Goal: Task Accomplishment & Management: Use online tool/utility

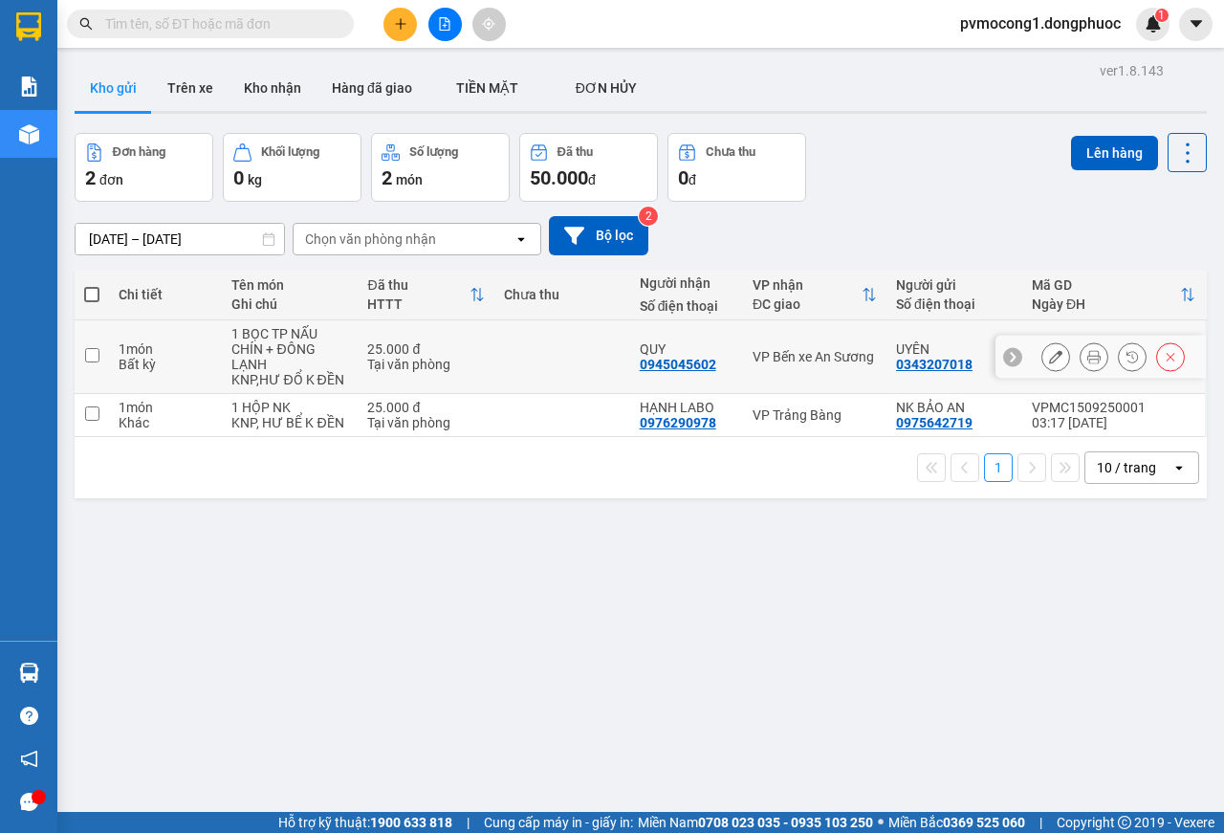
click at [90, 355] on input "checkbox" at bounding box center [92, 355] width 14 height 14
checkbox input "true"
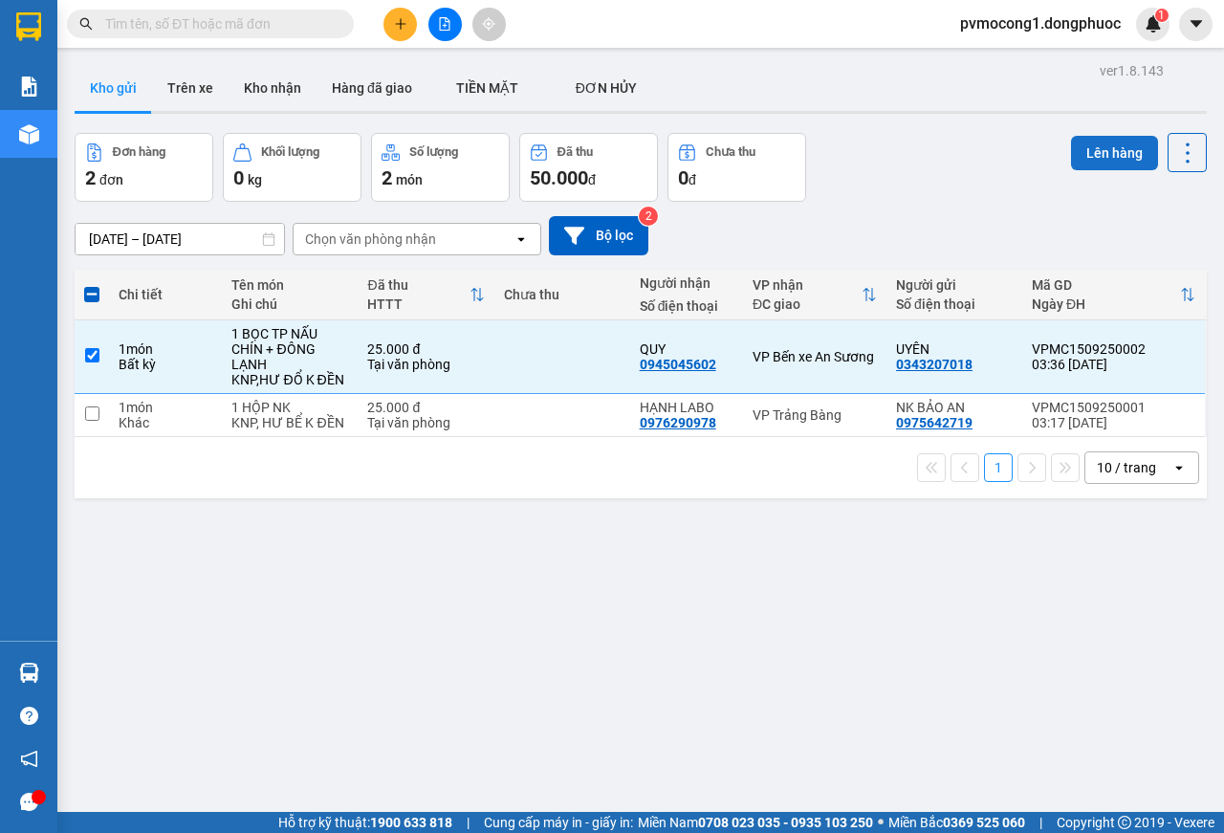
click at [1099, 162] on button "Lên hàng" at bounding box center [1114, 153] width 87 height 34
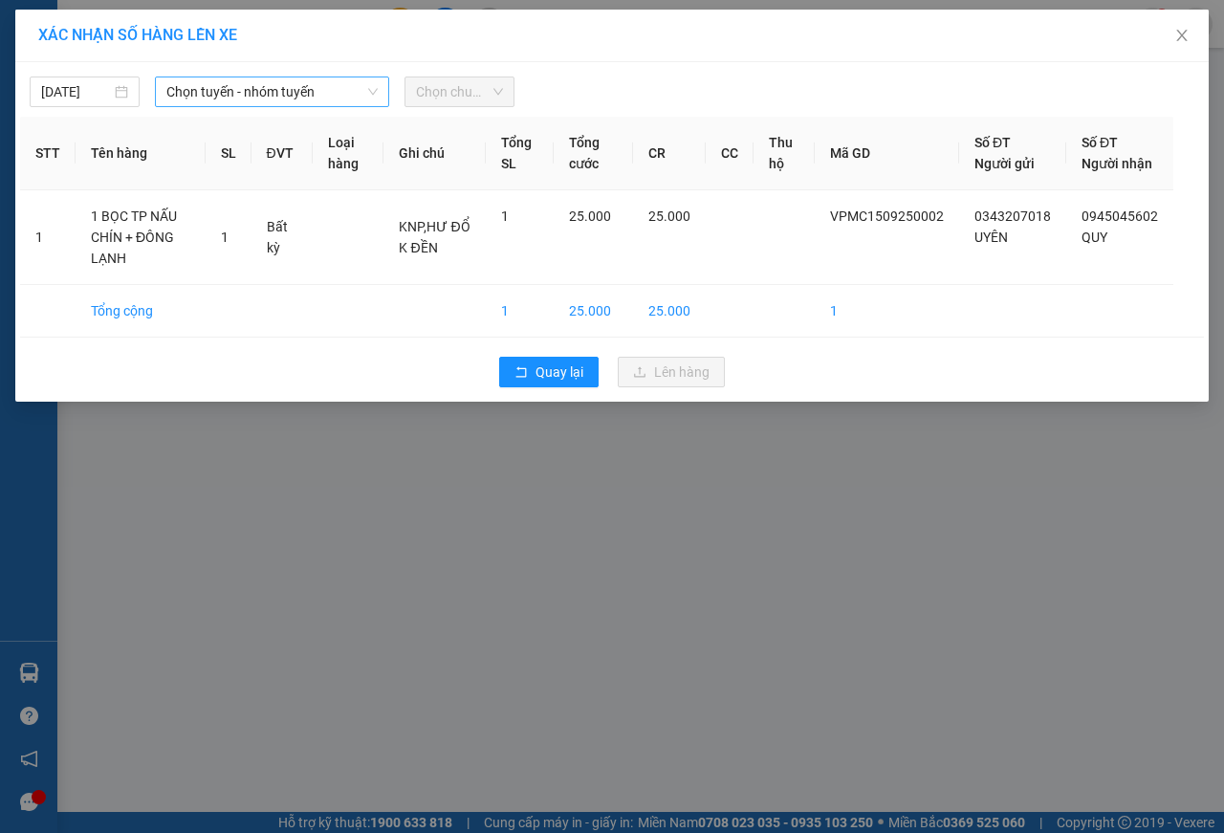
click at [248, 96] on span "Chọn tuyến - nhóm tuyến" at bounding box center [271, 91] width 211 height 29
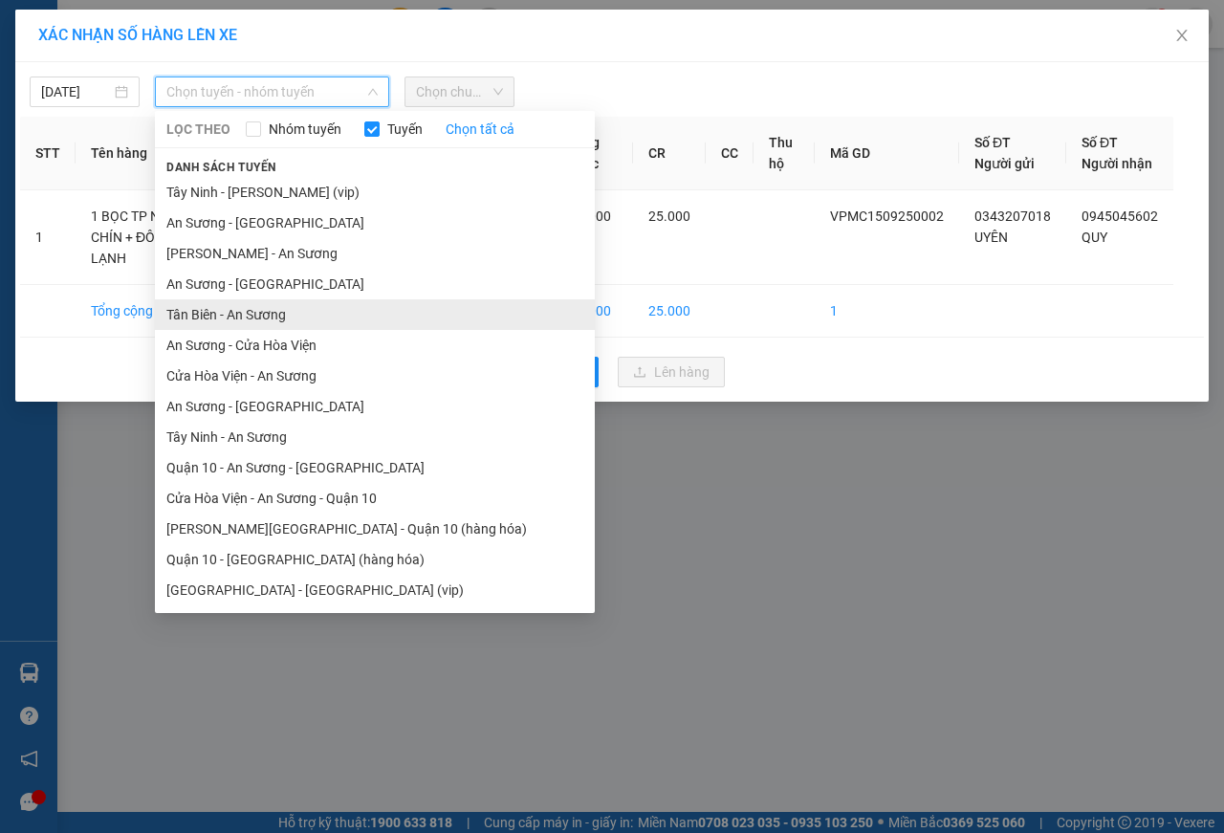
click at [203, 315] on li "Tân Biên - An Sương" at bounding box center [375, 314] width 440 height 31
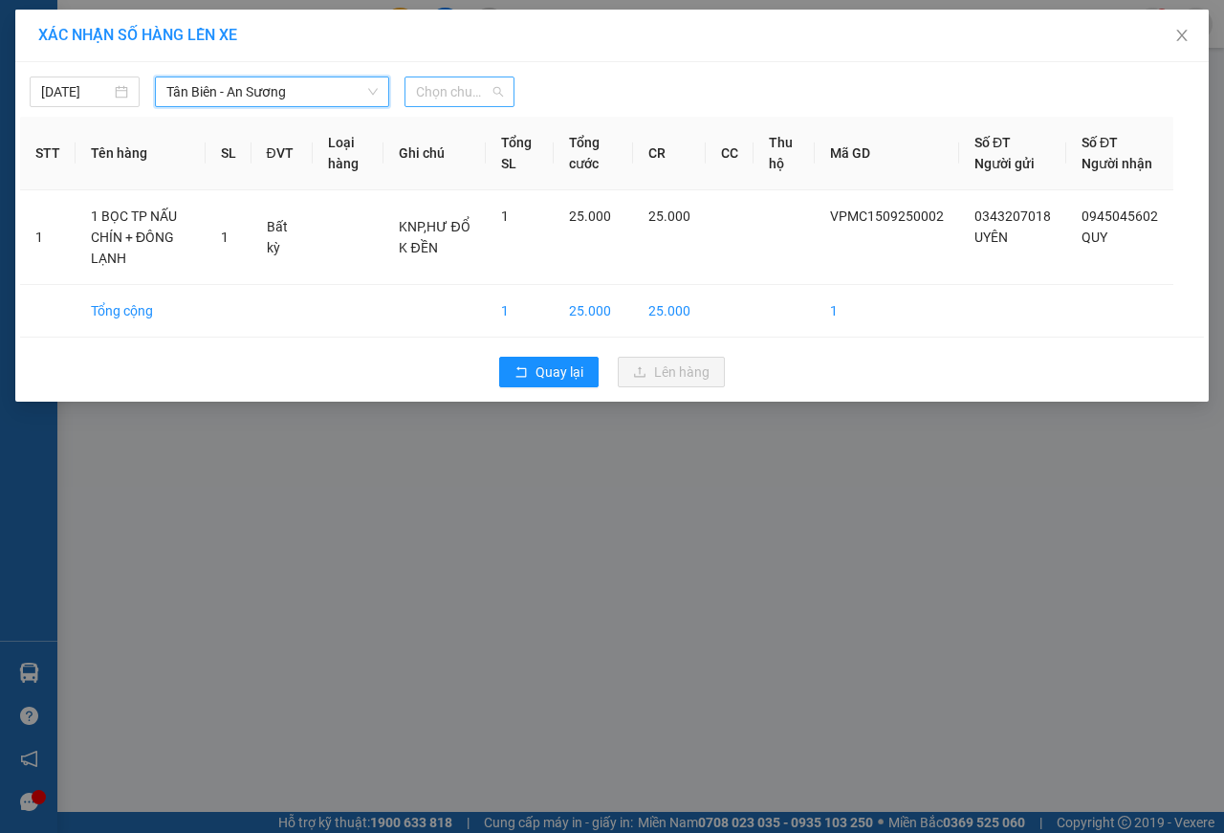
click at [453, 86] on span "Chọn chuyến" at bounding box center [459, 91] width 87 height 29
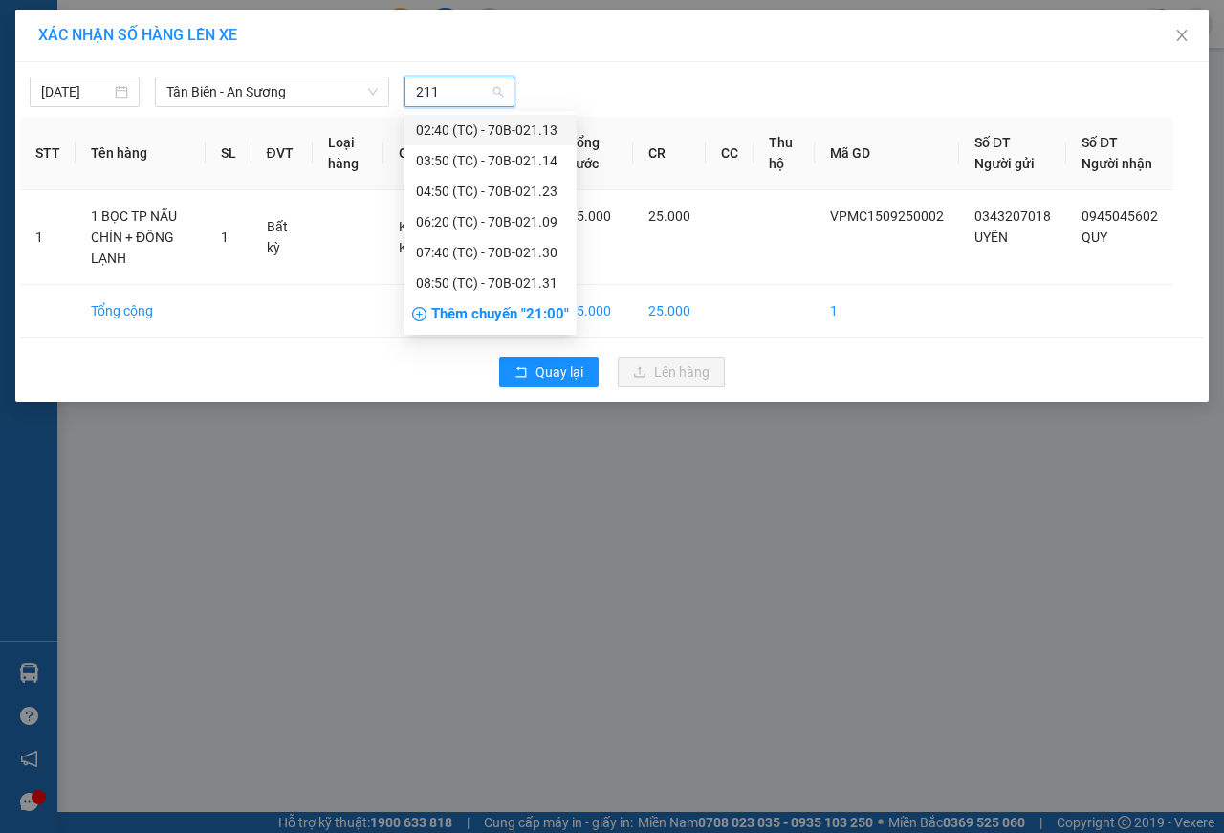
type input "2114"
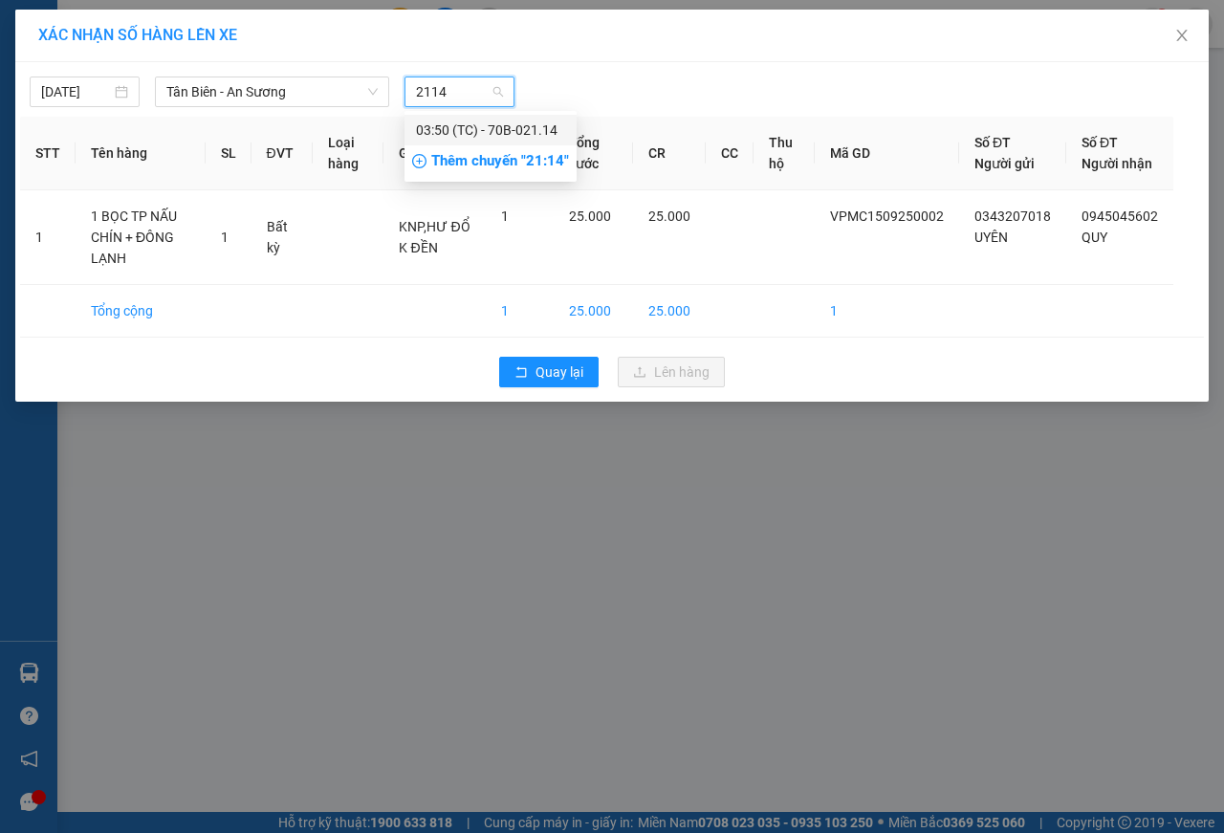
click at [522, 122] on div "03:50 (TC) - 70B-021.14" at bounding box center [490, 130] width 149 height 21
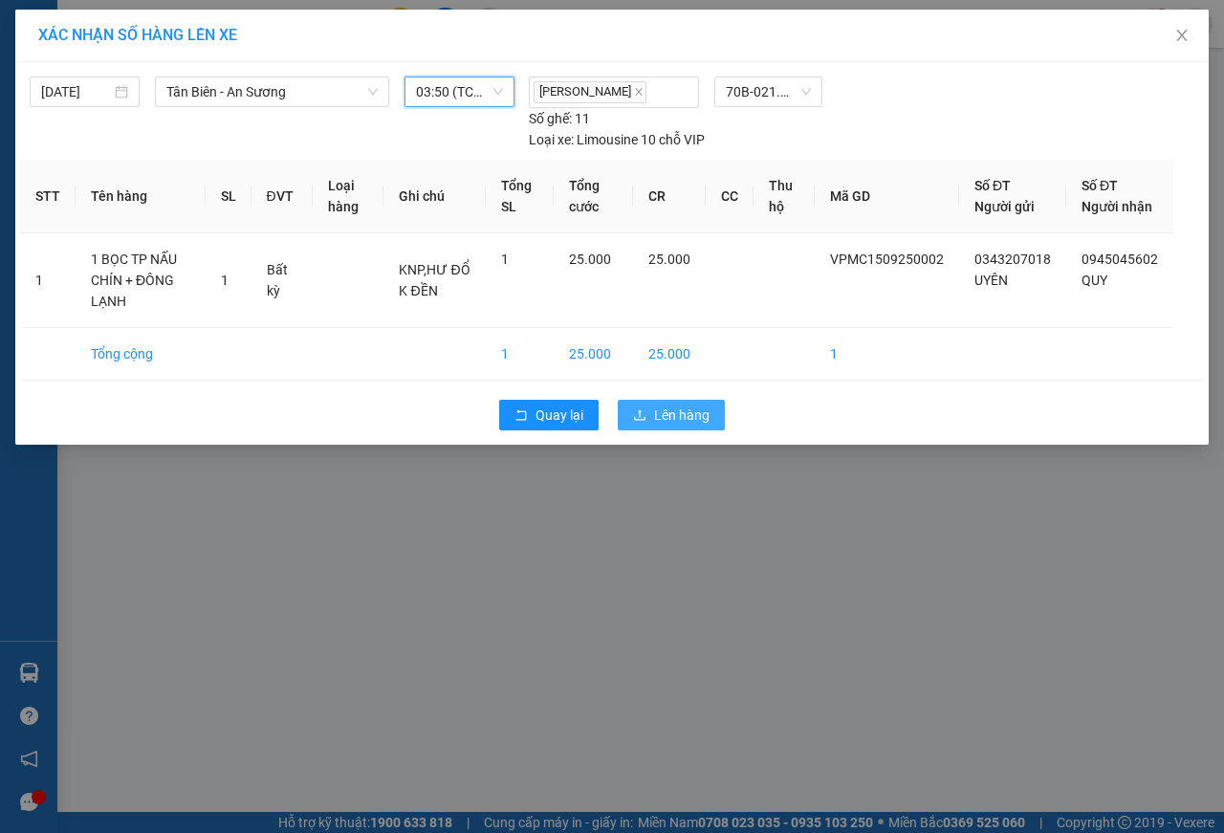
click at [685, 425] on span "Lên hàng" at bounding box center [681, 414] width 55 height 21
